Goal: Transaction & Acquisition: Purchase product/service

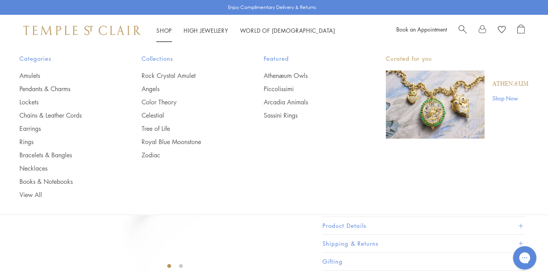
click at [505, 87] on p "Athenæum" at bounding box center [510, 84] width 36 height 9
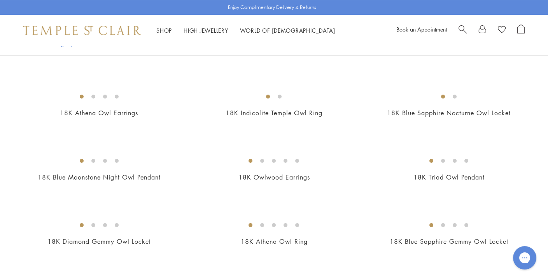
scroll to position [222, 0]
click at [0, 0] on img at bounding box center [0, 0] width 0 height 0
